Goal: Leave review/rating

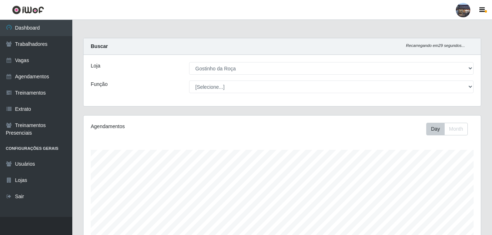
select select "303"
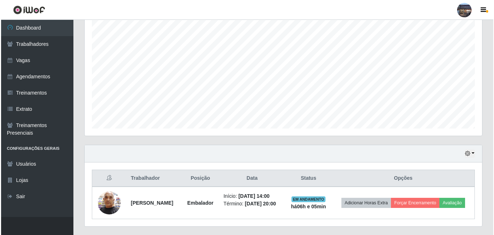
scroll to position [154, 0]
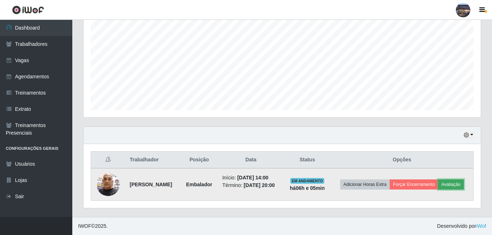
click at [438, 186] on button "Avaliação" at bounding box center [451, 185] width 26 height 10
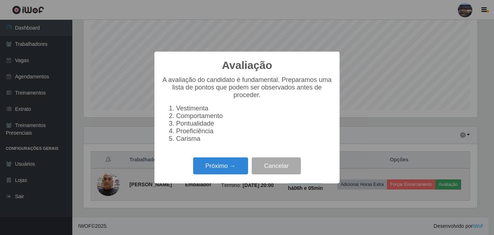
scroll to position [150, 394]
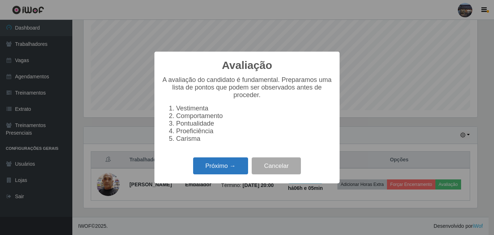
click at [225, 171] on button "Próximo →" at bounding box center [220, 166] width 55 height 17
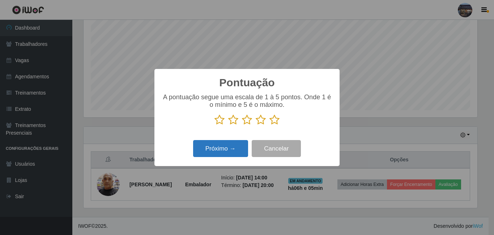
click at [219, 148] on button "Próximo →" at bounding box center [220, 148] width 55 height 17
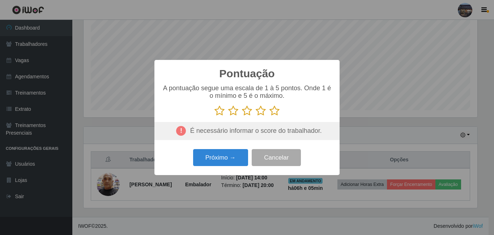
click at [274, 110] on icon at bounding box center [274, 111] width 10 height 11
click at [269, 116] on input "radio" at bounding box center [269, 116] width 0 height 0
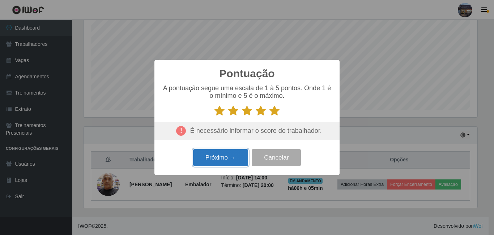
click at [219, 156] on button "Próximo →" at bounding box center [220, 157] width 55 height 17
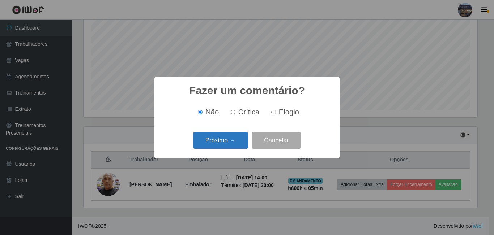
click at [222, 144] on button "Próximo →" at bounding box center [220, 140] width 55 height 17
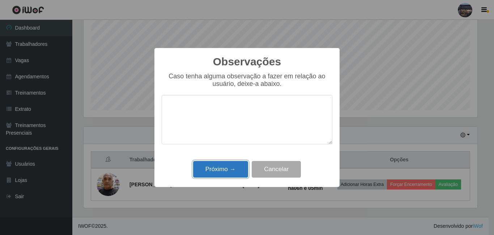
click at [218, 164] on button "Próximo →" at bounding box center [220, 169] width 55 height 17
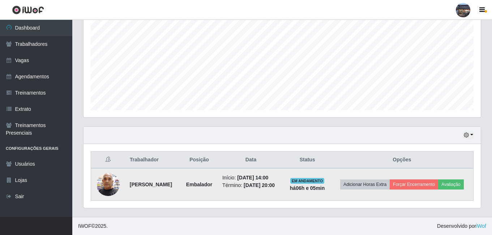
scroll to position [148, 0]
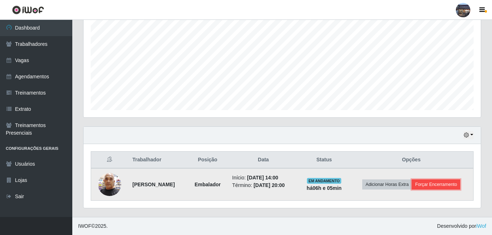
click at [441, 183] on button "Forçar Encerramento" at bounding box center [436, 185] width 48 height 10
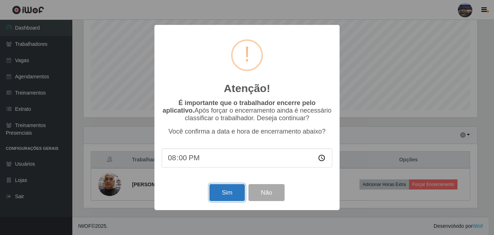
click at [222, 194] on button "Sim" at bounding box center [226, 192] width 35 height 17
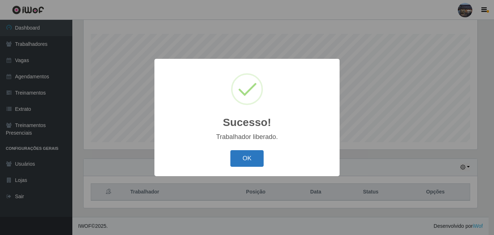
click at [249, 155] on button "OK" at bounding box center [247, 158] width 34 height 17
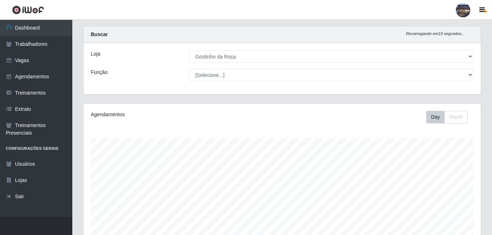
scroll to position [0, 0]
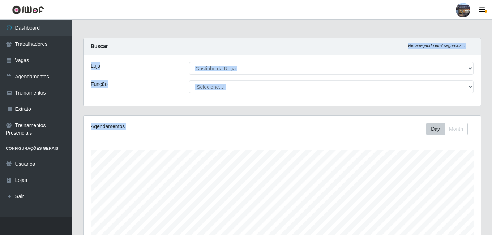
drag, startPoint x: 492, startPoint y: 29, endPoint x: 493, endPoint y: 128, distance: 99.4
click at [492, 166] on html "Perfil Alterar Senha Sair Dashboard Trabalhadores Vagas Agendamentos Treinament…" at bounding box center [246, 175] width 492 height 351
